Goal: Use online tool/utility: Use online tool/utility

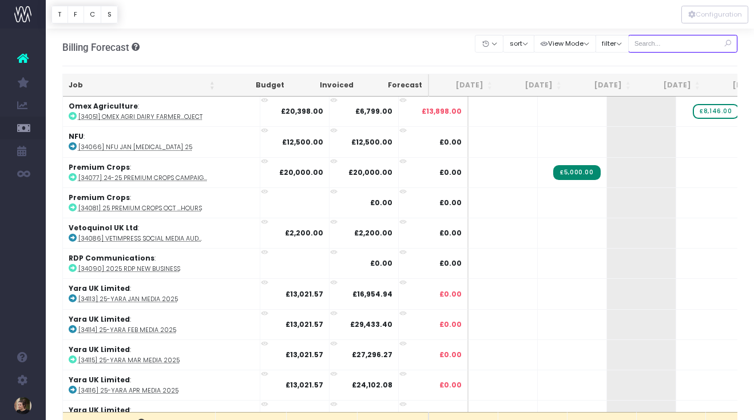
click at [672, 44] on input "text" at bounding box center [683, 44] width 110 height 18
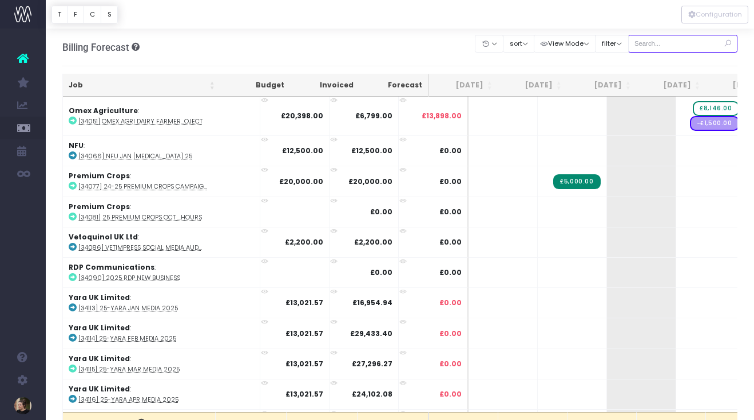
click at [666, 44] on input "text" at bounding box center [683, 44] width 110 height 18
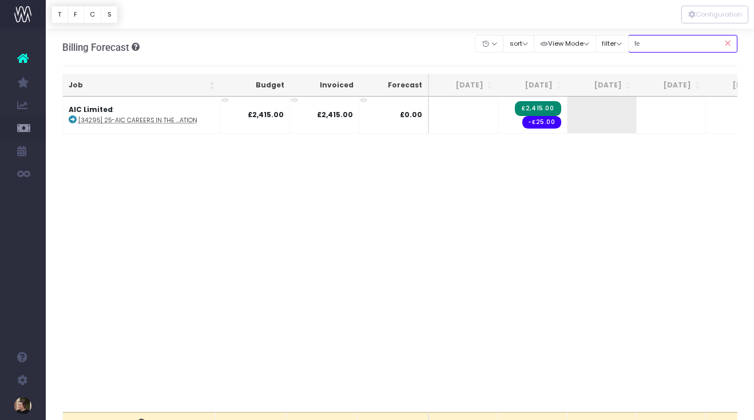
type input "f"
type input "careers"
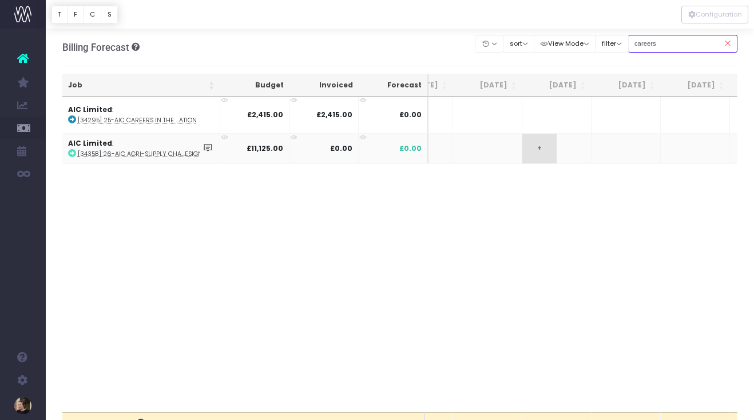
scroll to position [0, 281]
click at [601, 144] on span "+" at bounding box center [605, 149] width 34 height 30
click at [599, 231] on body "Oh my... this is bad. wayahead wasn't able to load this page. Please contact su…" at bounding box center [377, 210] width 754 height 420
